Goal: Check status: Check status

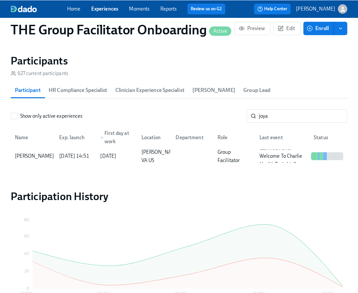
scroll to position [0, 11154]
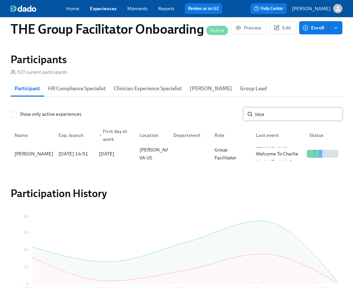
click at [296, 113] on input "joya" at bounding box center [298, 113] width 87 height 13
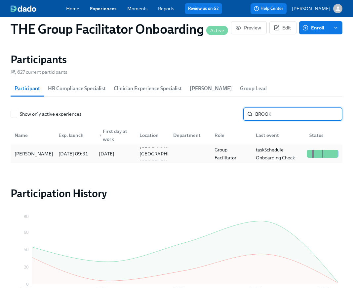
type input "BROOK"
click at [35, 154] on div "[PERSON_NAME]" at bounding box center [34, 154] width 44 height 8
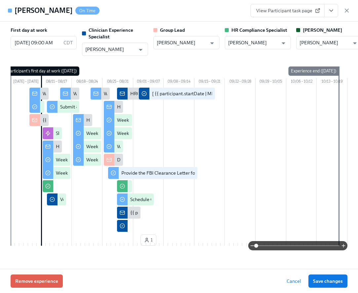
click at [333, 10] on icon "View task page" at bounding box center [331, 10] width 7 height 7
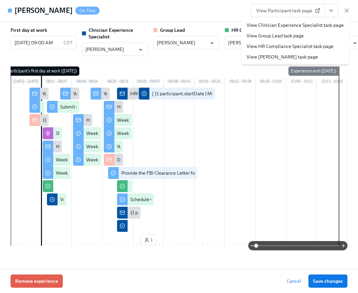
click at [318, 25] on link "View Clinician Experience Specialist task page" at bounding box center [295, 25] width 97 height 7
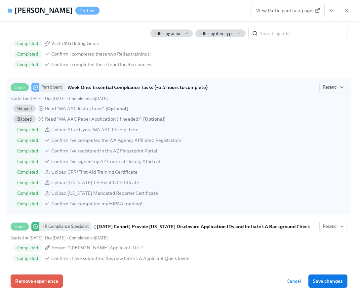
scroll to position [520, 0]
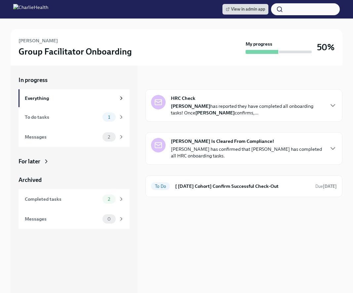
click at [159, 30] on div "[PERSON_NAME] Group Facilitator Onboarding My progress 50%" at bounding box center [177, 47] width 332 height 36
click at [181, 181] on div "To Do [ Aug 11th Cohort] Confirm Successful Check-Out Due Sep 20th" at bounding box center [244, 186] width 186 height 11
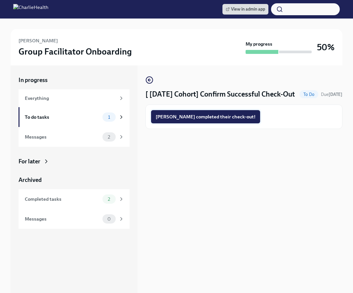
click at [188, 120] on span "Chelsey completed their check-out!" at bounding box center [206, 116] width 100 height 7
